Goal: Find specific page/section: Find specific page/section

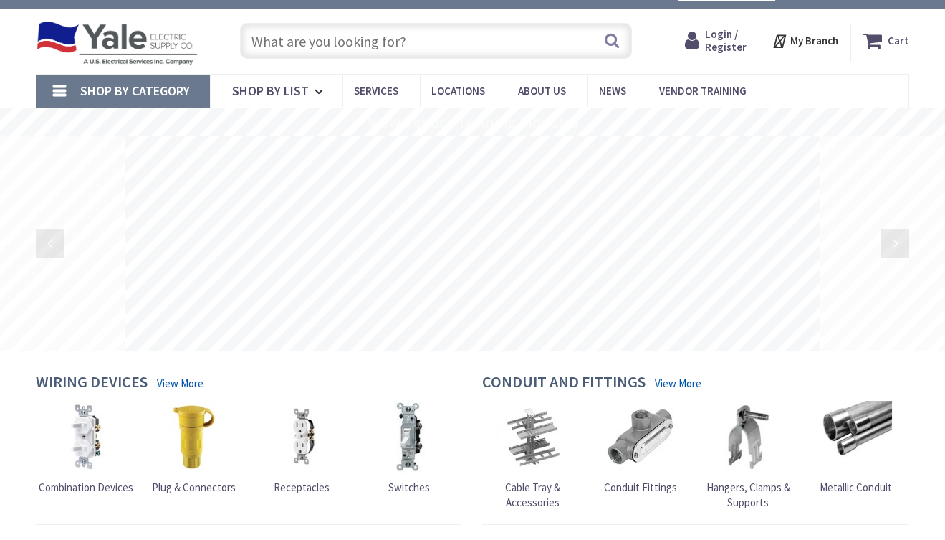
scroll to position [57, 0]
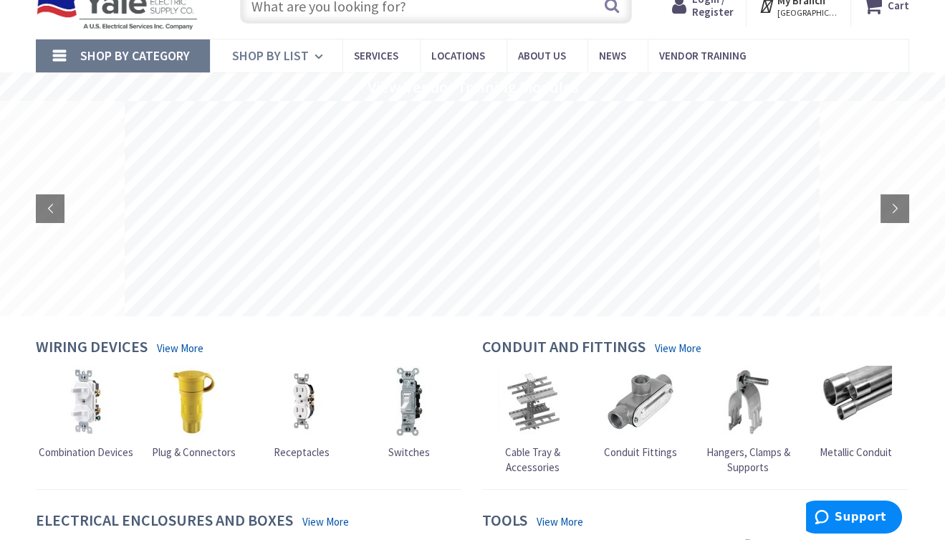
click at [307, 53] on link "Shop By List" at bounding box center [276, 55] width 133 height 33
click at [77, 54] on link "Shop By Category" at bounding box center [123, 55] width 174 height 33
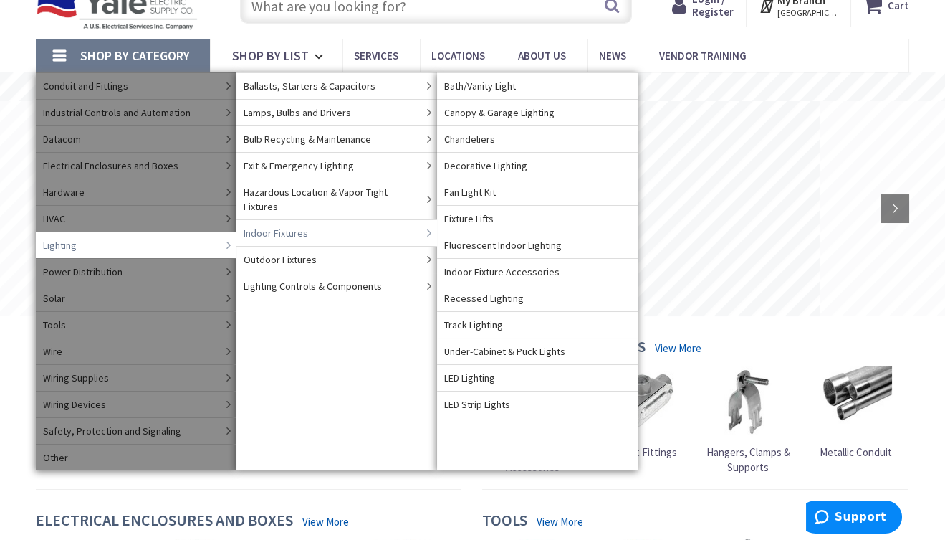
click at [379, 219] on link "Indoor Fixtures" at bounding box center [337, 232] width 201 height 27
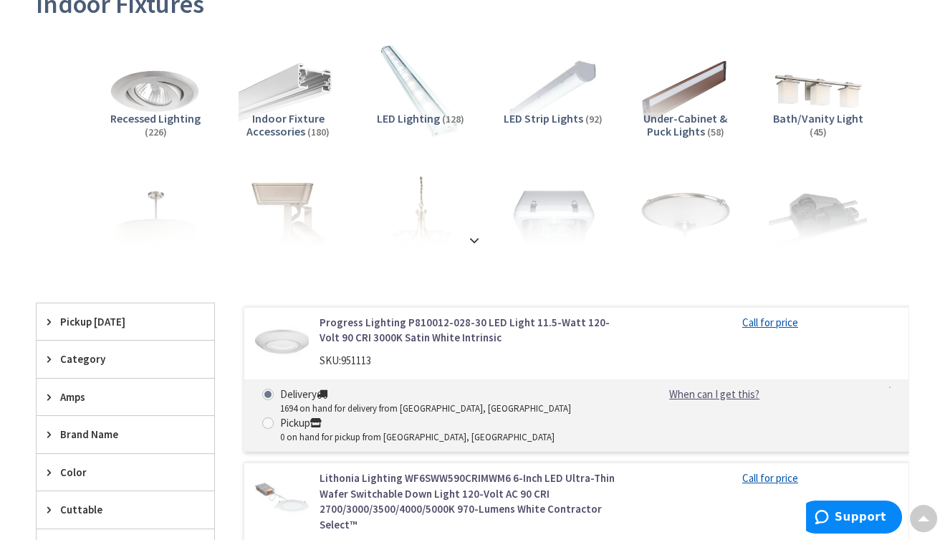
scroll to position [287, 0]
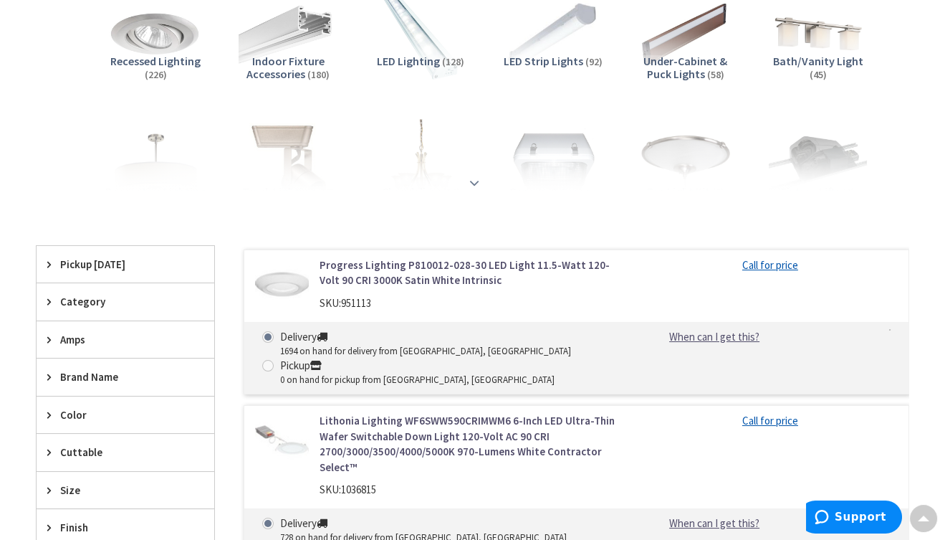
click at [468, 186] on strong at bounding box center [474, 183] width 17 height 16
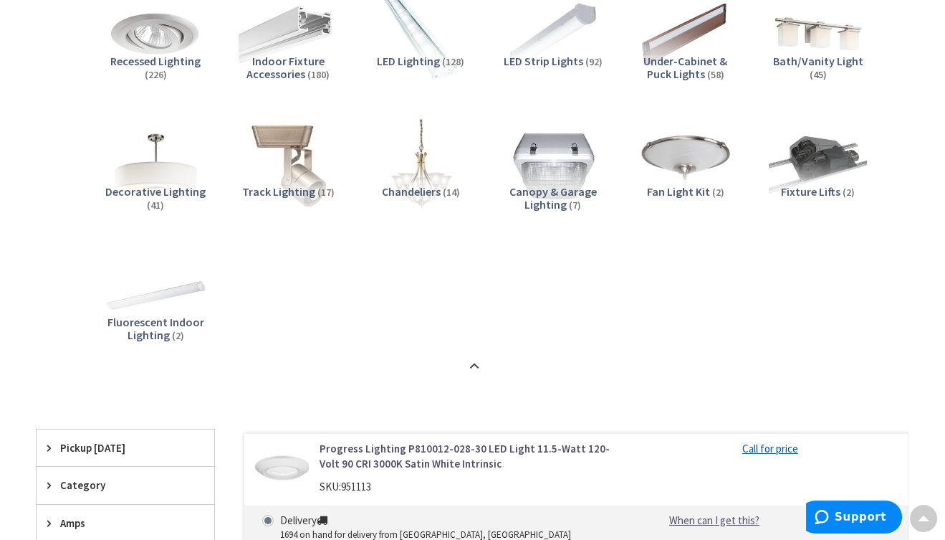
click at [677, 185] on span "Fan Light Kit" at bounding box center [678, 191] width 63 height 14
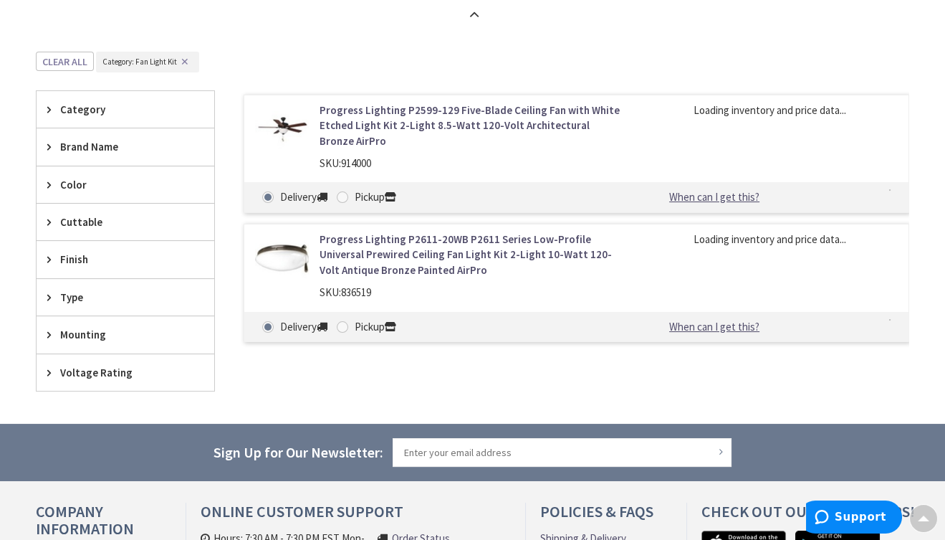
scroll to position [687, 0]
